Goal: Complete application form: Complete application form

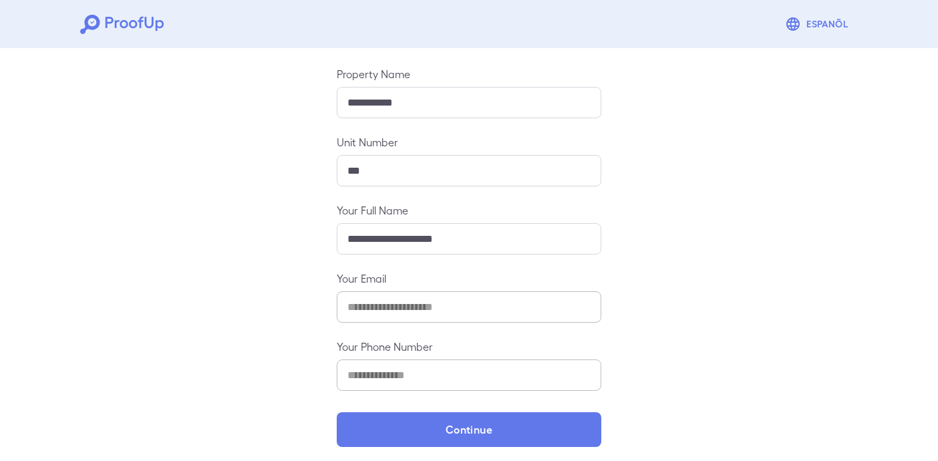
scroll to position [144, 0]
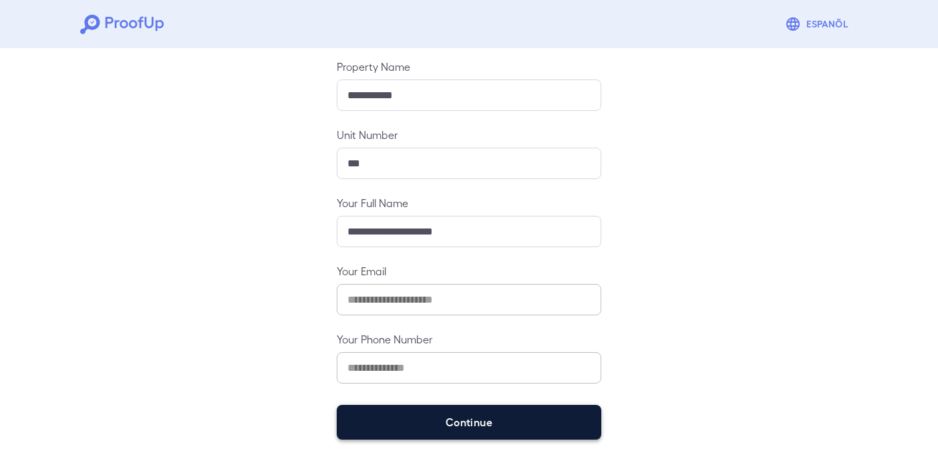
click at [510, 426] on button "Continue" at bounding box center [469, 422] width 265 height 35
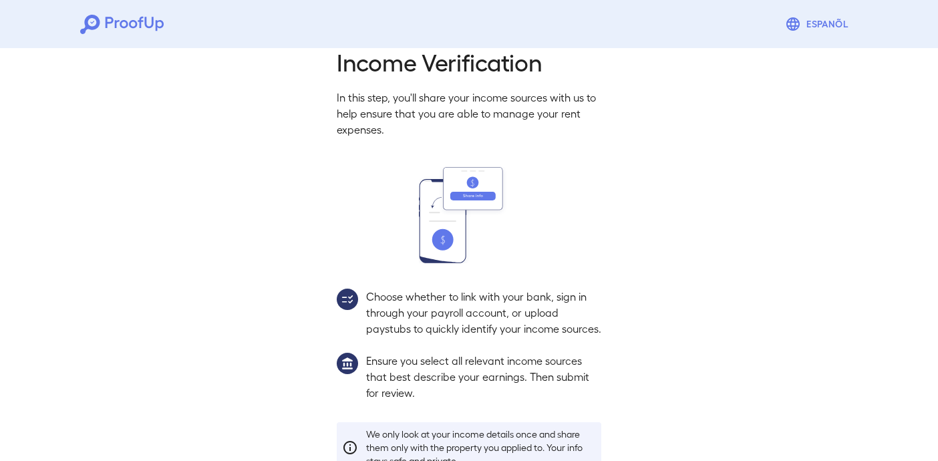
scroll to position [125, 0]
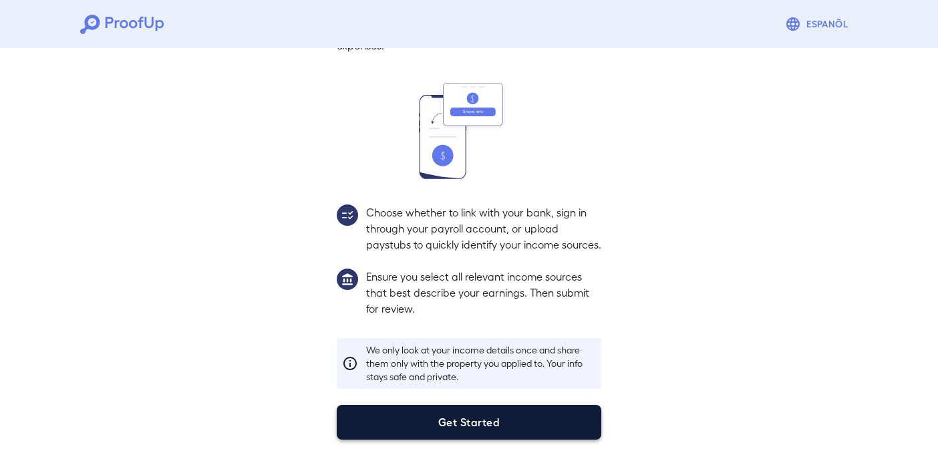
click at [493, 418] on button "Get Started" at bounding box center [469, 422] width 265 height 35
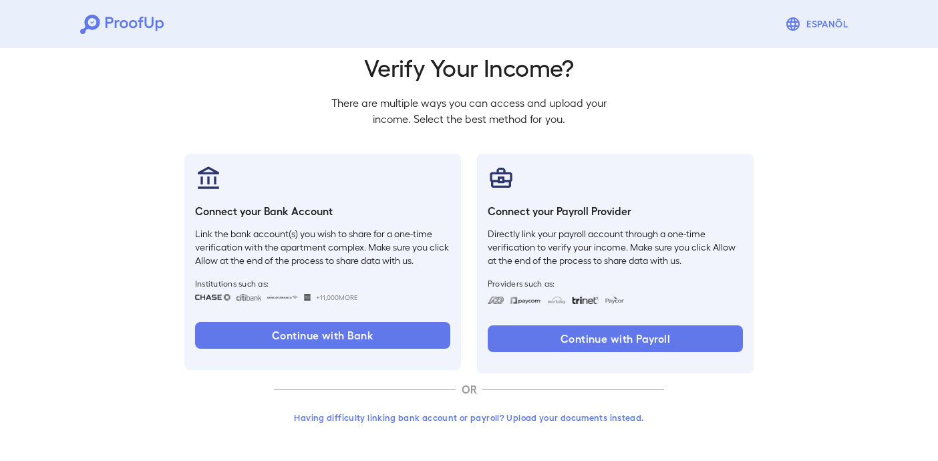
scroll to position [49, 0]
click at [458, 418] on button "Having difficulty linking bank account or payroll? Upload your documents instea…" at bounding box center [469, 418] width 390 height 24
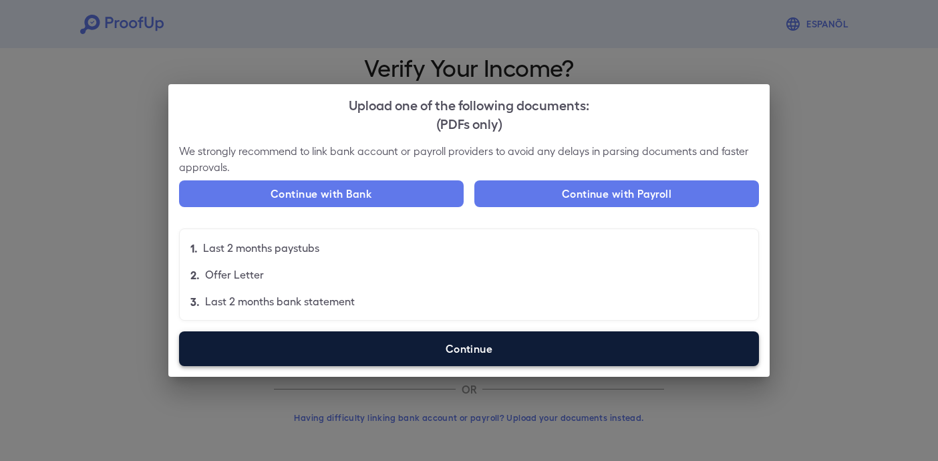
click at [481, 341] on label "Continue" at bounding box center [469, 348] width 580 height 35
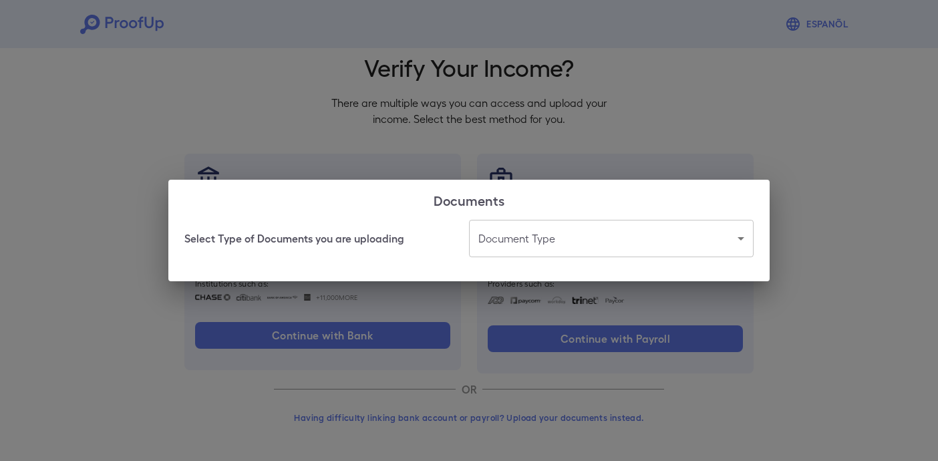
click at [536, 231] on body "Espanõl Go back How Would You Like to Verify Your Income? There are multiple wa…" at bounding box center [469, 206] width 938 height 510
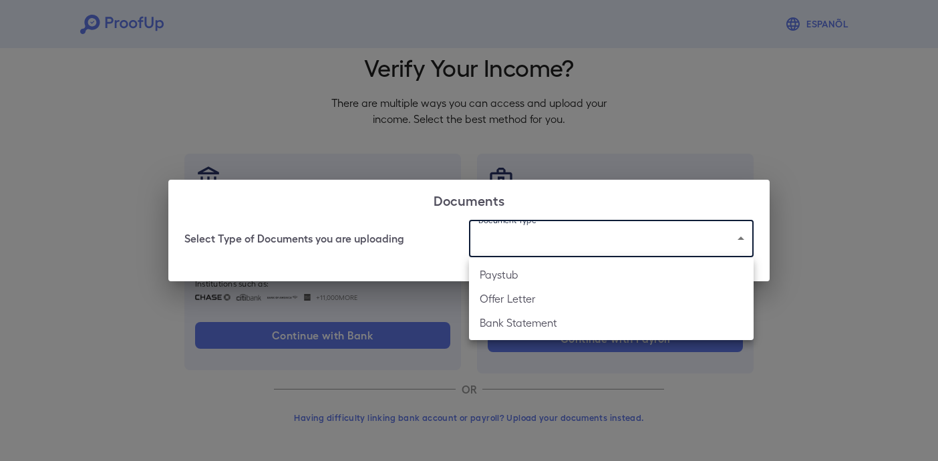
click at [531, 271] on li "Paystub" at bounding box center [611, 275] width 285 height 24
type input "*******"
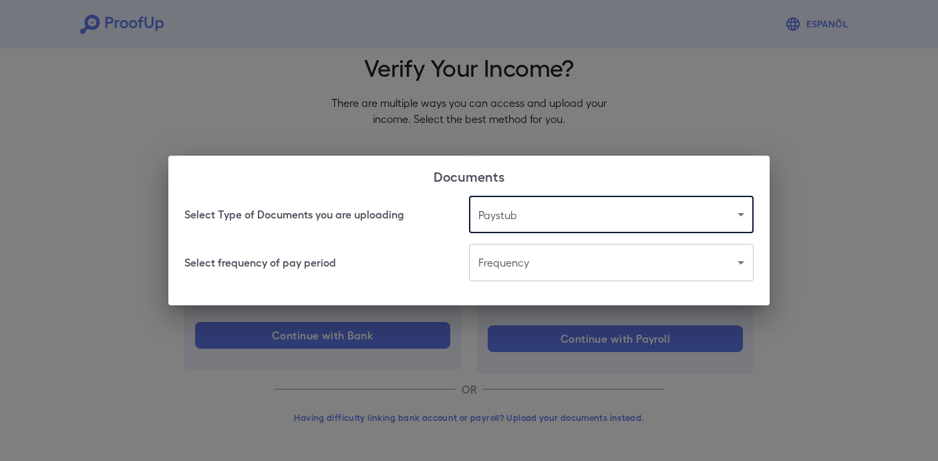
click at [524, 267] on body "Espanõl Go back How Would You Like to Verify Your Income? There are multiple wa…" at bounding box center [469, 206] width 938 height 510
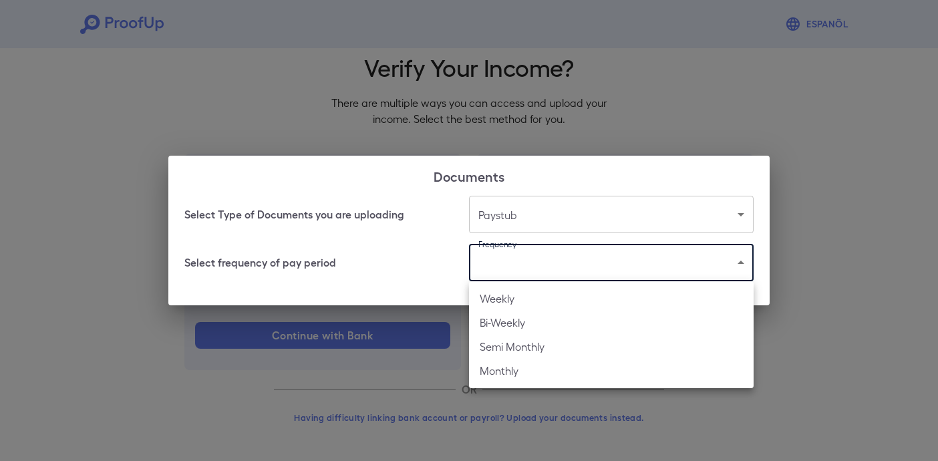
click at [516, 323] on li "Bi-Weekly" at bounding box center [611, 323] width 285 height 24
type input "*********"
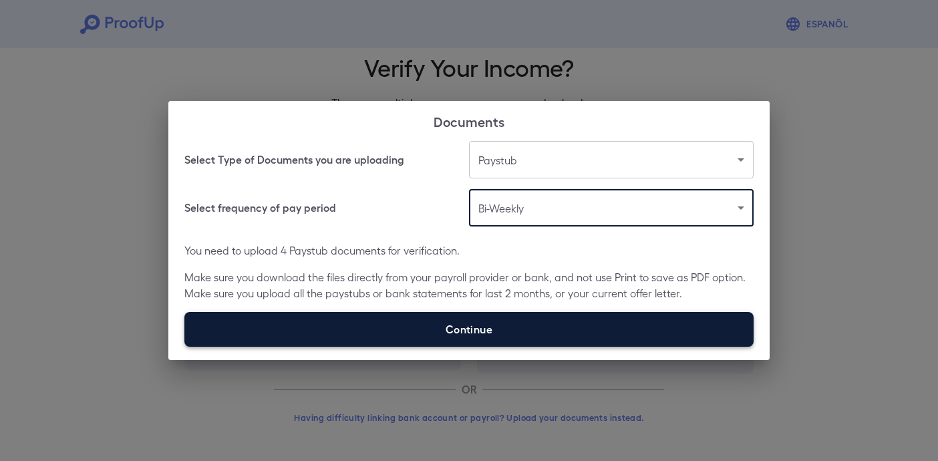
click at [496, 327] on label "Continue" at bounding box center [468, 329] width 569 height 35
click at [185, 346] on input "Continue" at bounding box center [184, 346] width 1 height 1
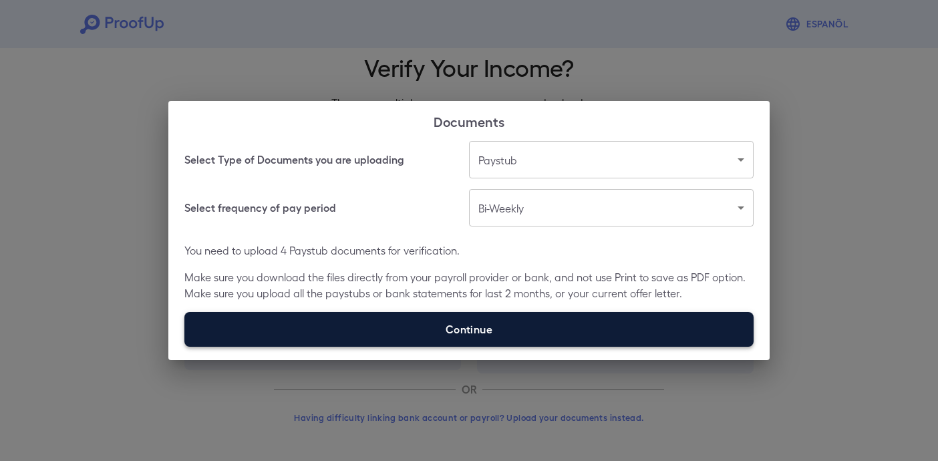
type input "**********"
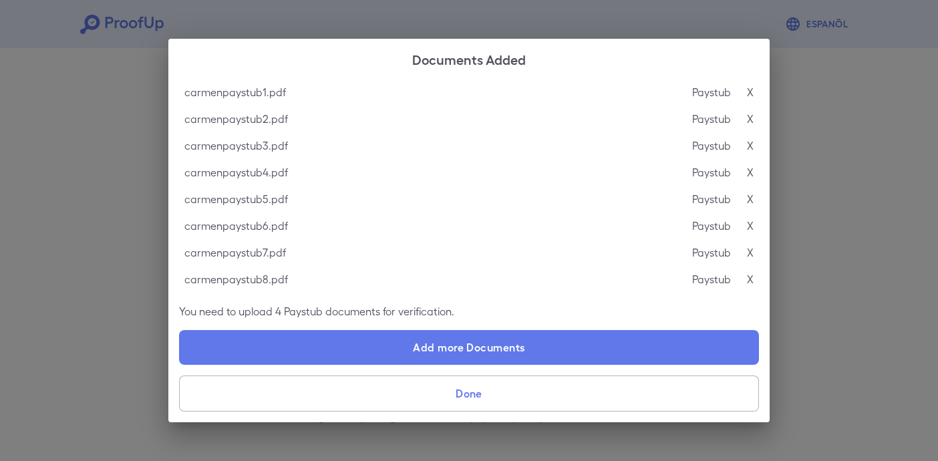
click at [547, 408] on button "Done" at bounding box center [469, 394] width 580 height 36
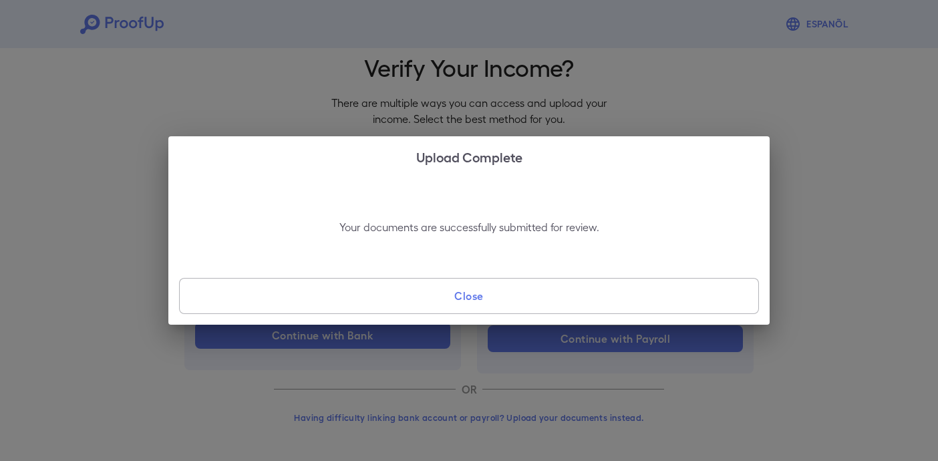
click at [502, 307] on button "Close" at bounding box center [469, 296] width 580 height 36
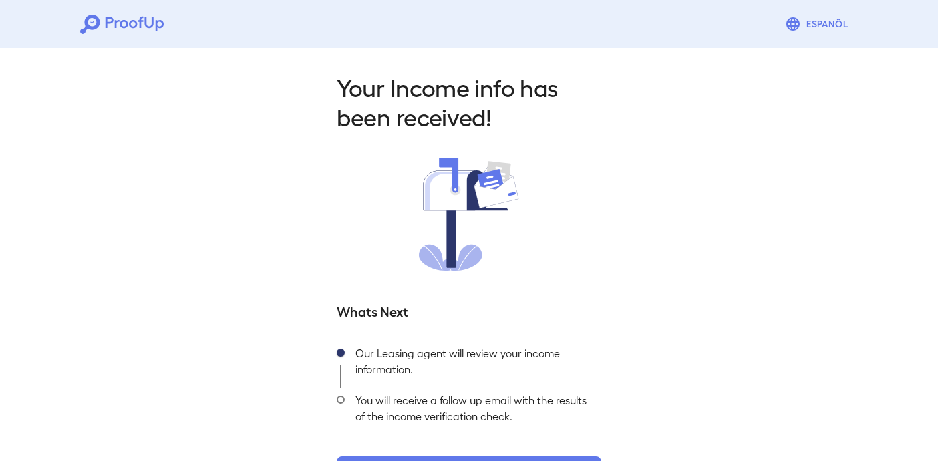
scroll to position [51, 0]
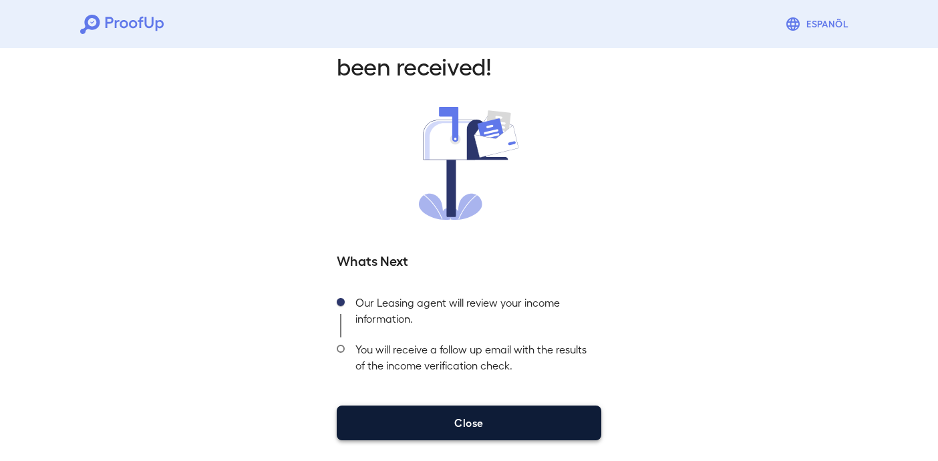
click at [465, 433] on button "Close" at bounding box center [469, 423] width 265 height 35
